Goal: Transaction & Acquisition: Book appointment/travel/reservation

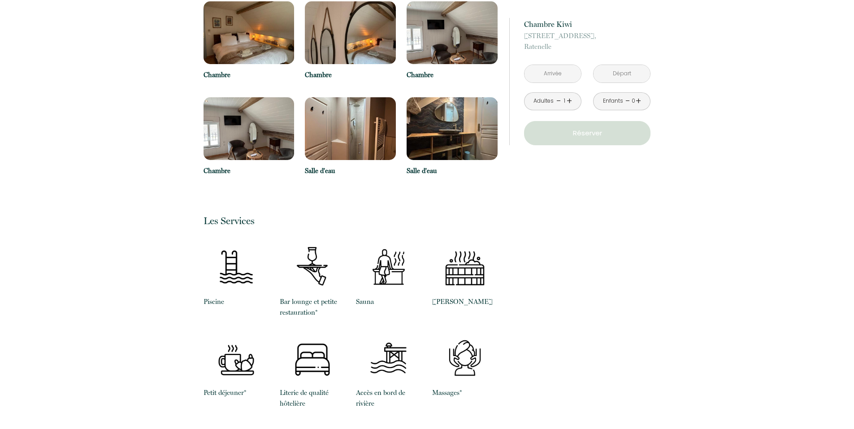
scroll to position [434, 0]
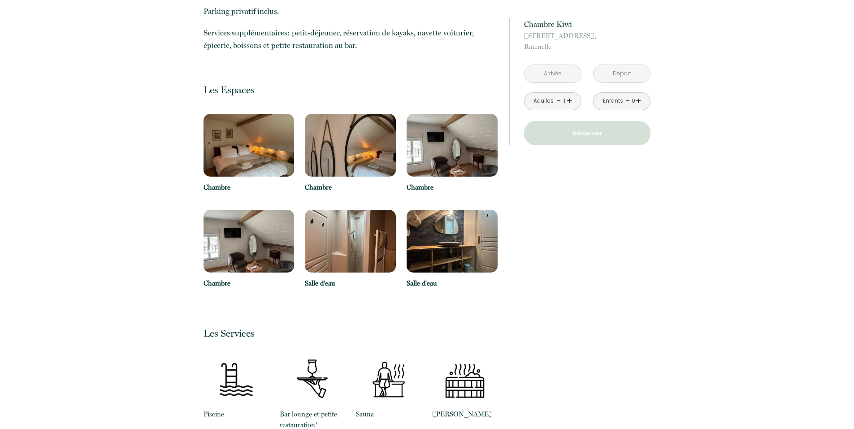
click at [566, 75] on input "text" at bounding box center [553, 73] width 56 height 17
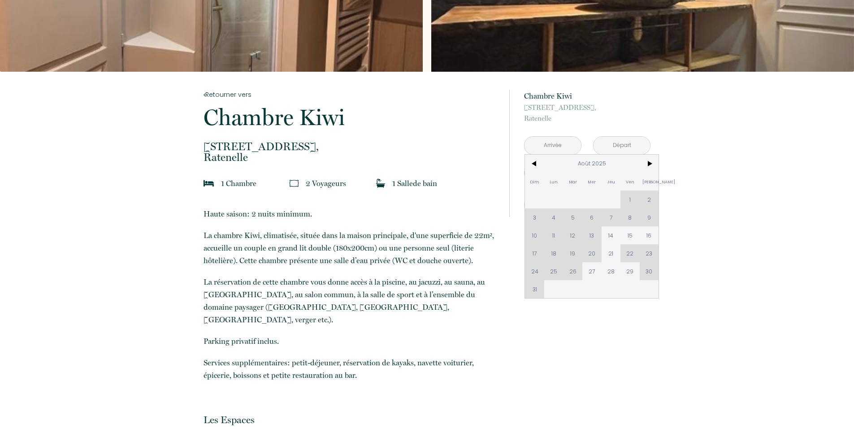
scroll to position [0, 0]
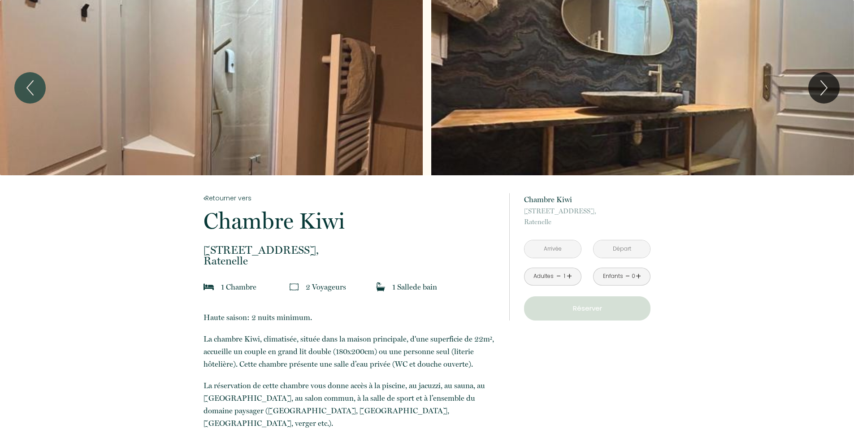
click at [249, 195] on link "Retourner vers" at bounding box center [351, 198] width 294 height 10
click at [24, 79] on icon "Previous" at bounding box center [30, 87] width 19 height 27
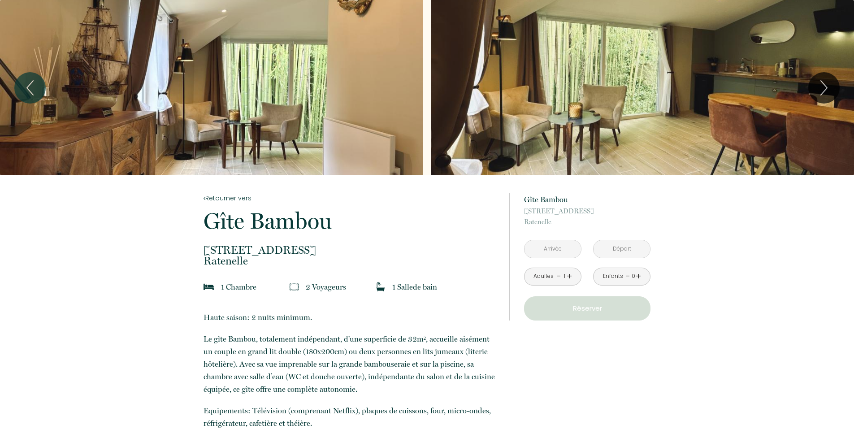
scroll to position [45, 0]
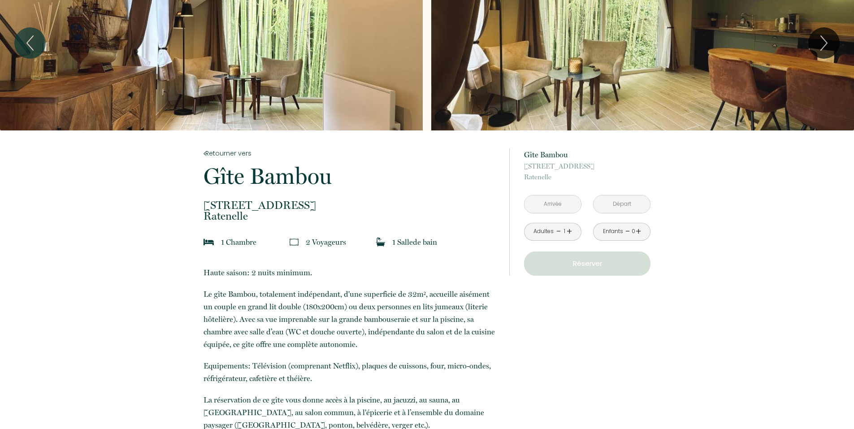
click at [564, 206] on input "text" at bounding box center [553, 203] width 56 height 17
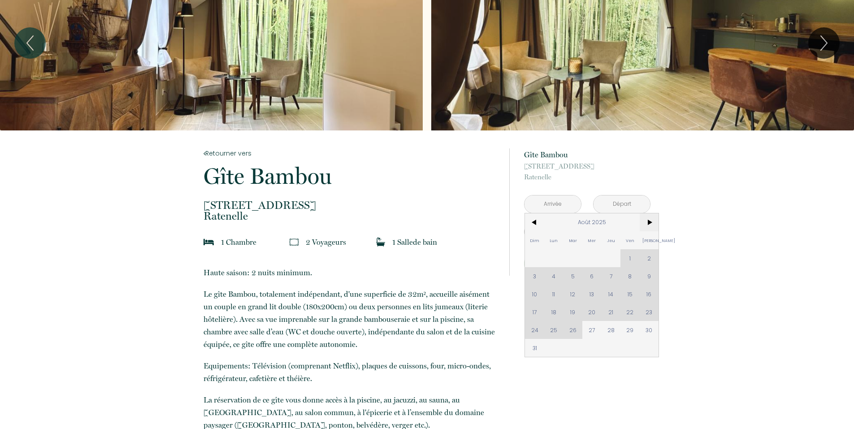
click at [647, 221] on span ">" at bounding box center [649, 222] width 19 height 18
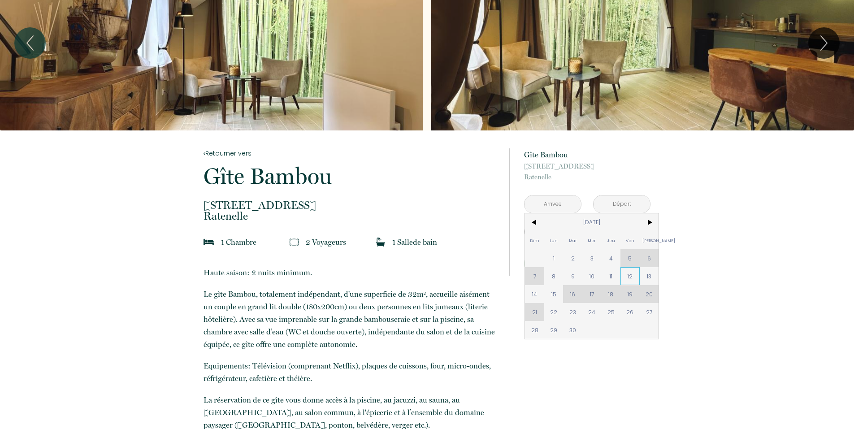
click at [628, 278] on span "12" at bounding box center [630, 276] width 19 height 18
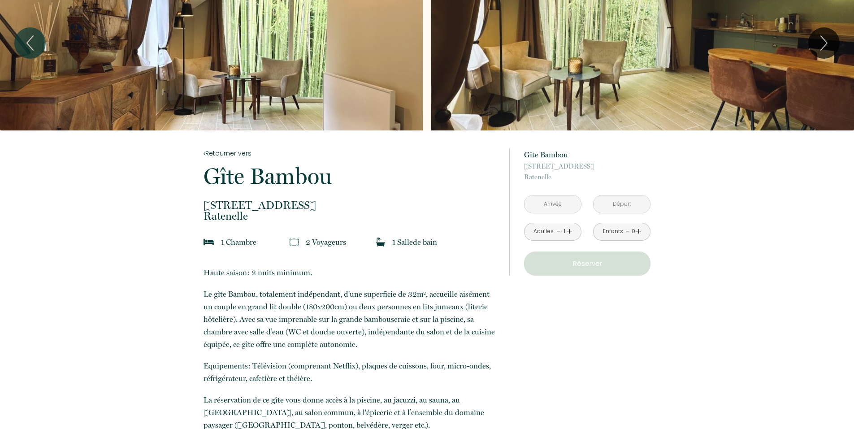
type input "Ven 12 Sep 2025"
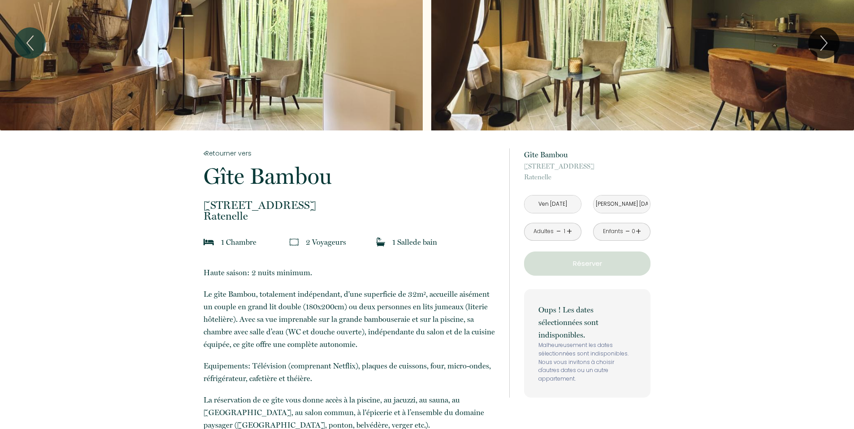
click at [621, 198] on input "Sam 13 Sep 2025" at bounding box center [622, 203] width 56 height 17
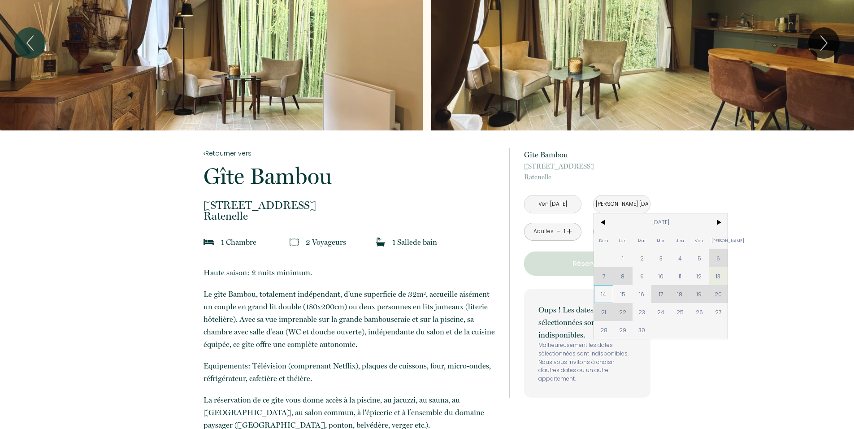
click at [599, 295] on span "14" at bounding box center [603, 294] width 19 height 18
type input "Dim 14 Sep 2025"
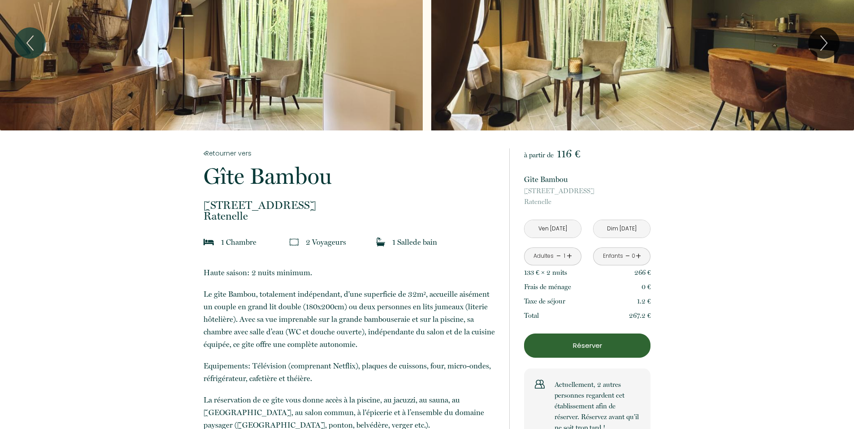
scroll to position [90, 0]
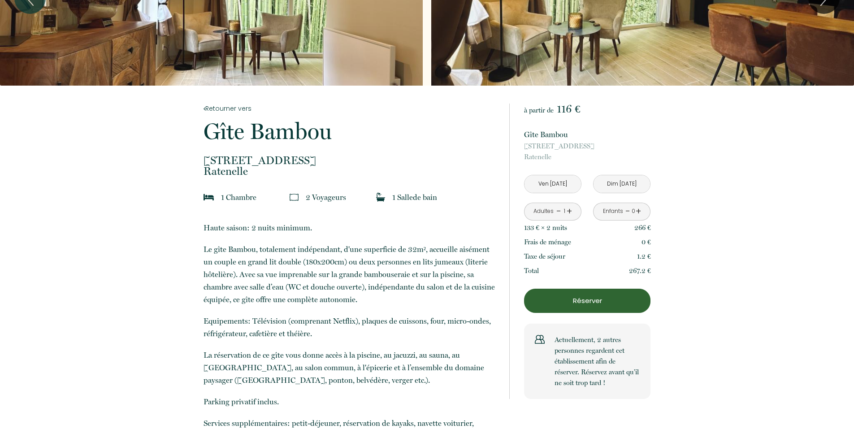
click at [573, 214] on div "Adultes - 1 +" at bounding box center [552, 212] width 57 height 18
click at [571, 212] on link "+" at bounding box center [569, 211] width 5 height 14
click at [630, 295] on p "Réserver" at bounding box center [587, 300] width 120 height 11
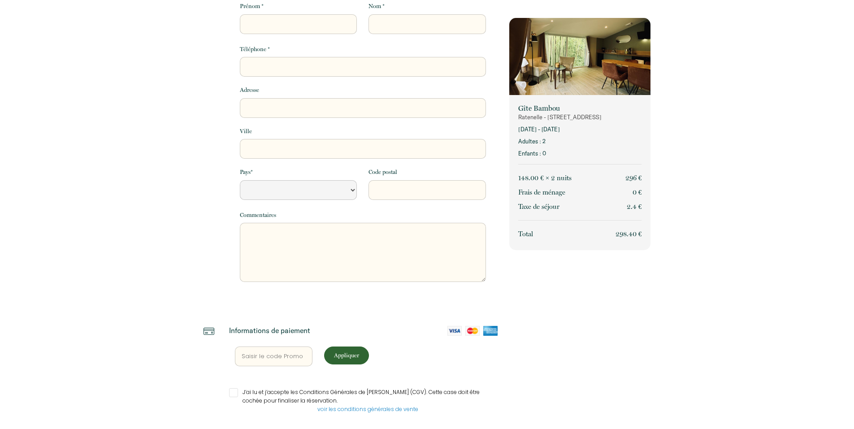
scroll to position [20, 0]
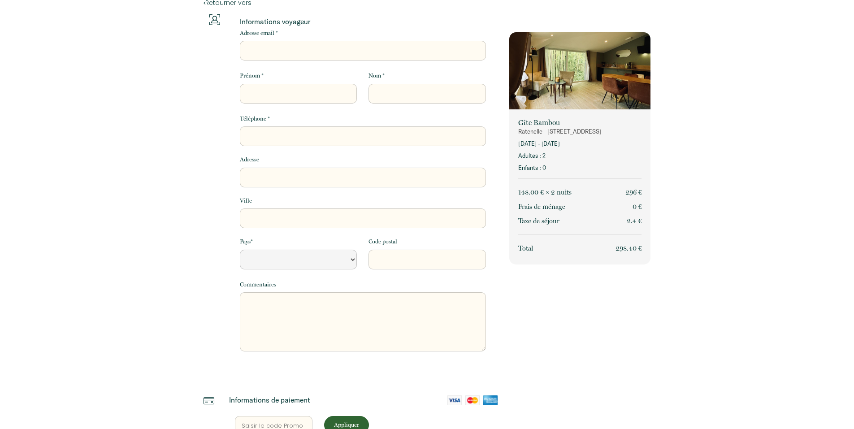
select select "Default select example"
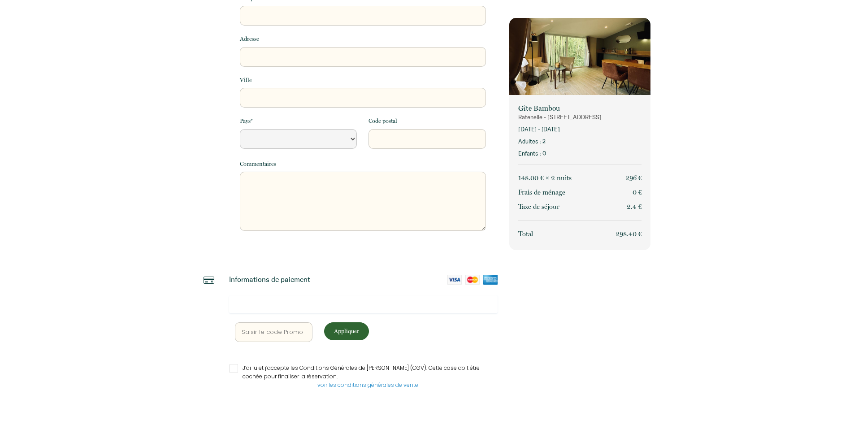
scroll to position [0, 0]
